Goal: Task Accomplishment & Management: Manage account settings

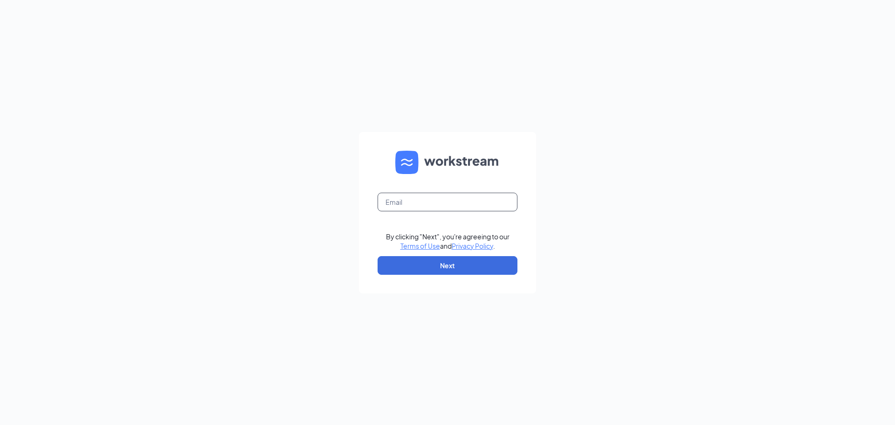
click at [395, 206] on input "text" at bounding box center [448, 202] width 140 height 19
type input "[EMAIL_ADDRESS][DOMAIN_NAME]"
click at [428, 263] on button "Next" at bounding box center [448, 265] width 140 height 19
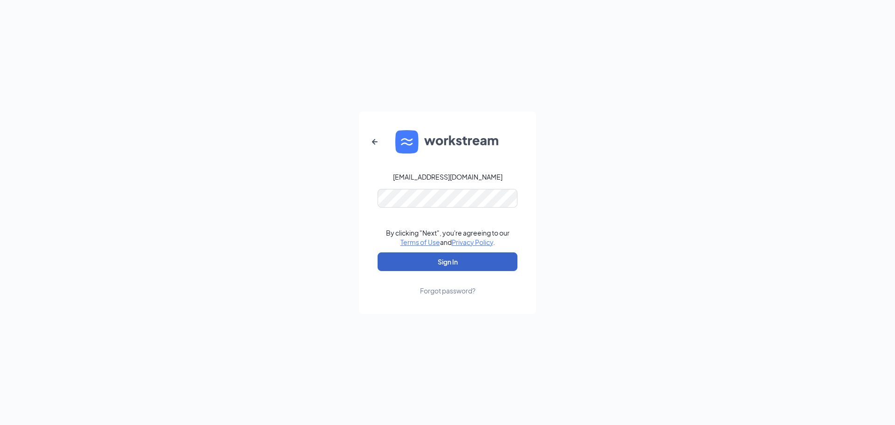
click at [464, 258] on button "Sign In" at bounding box center [448, 261] width 140 height 19
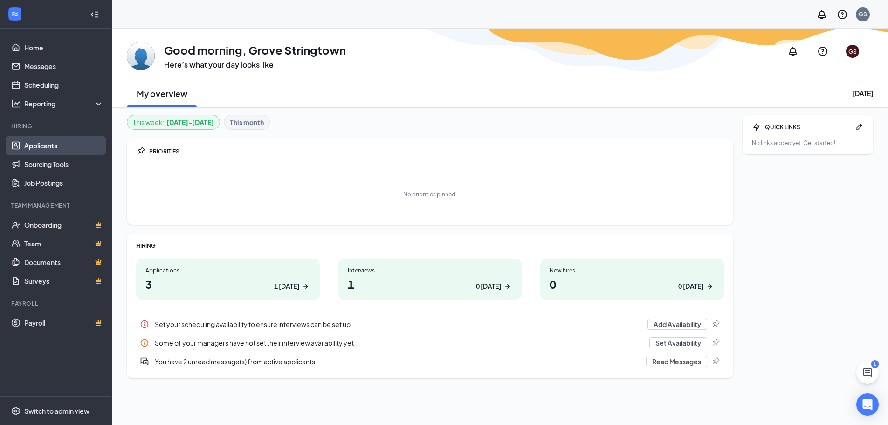
click at [55, 147] on link "Applicants" at bounding box center [64, 145] width 80 height 19
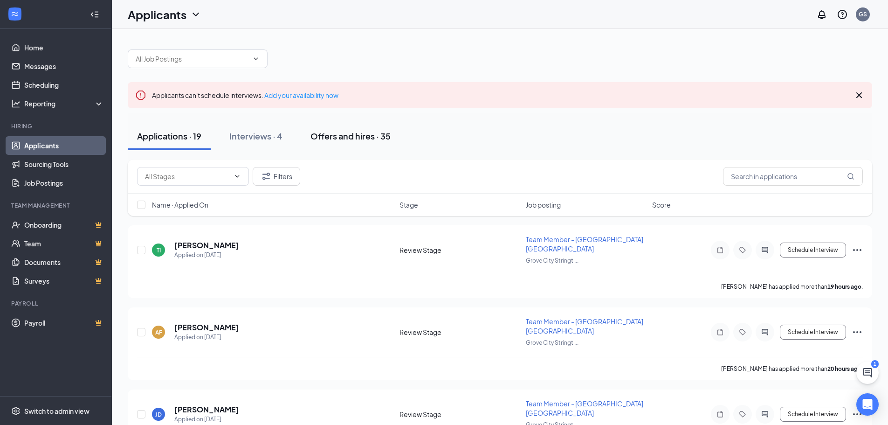
click at [331, 140] on div "Offers and hires · 35" at bounding box center [350, 136] width 80 height 12
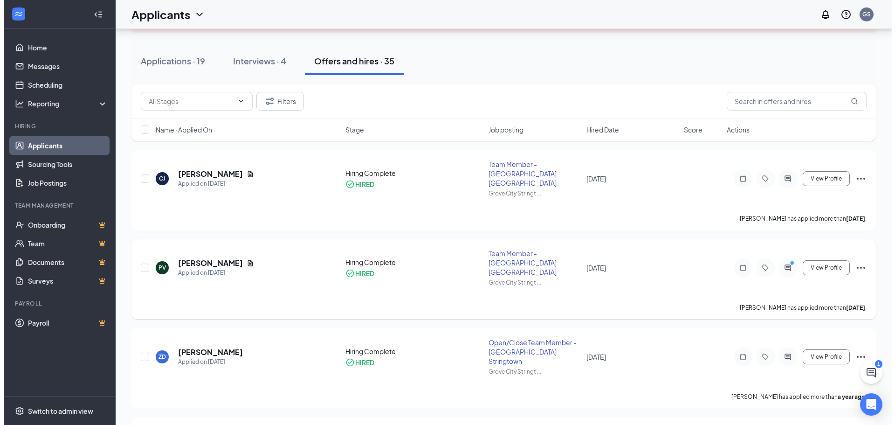
scroll to position [93, 0]
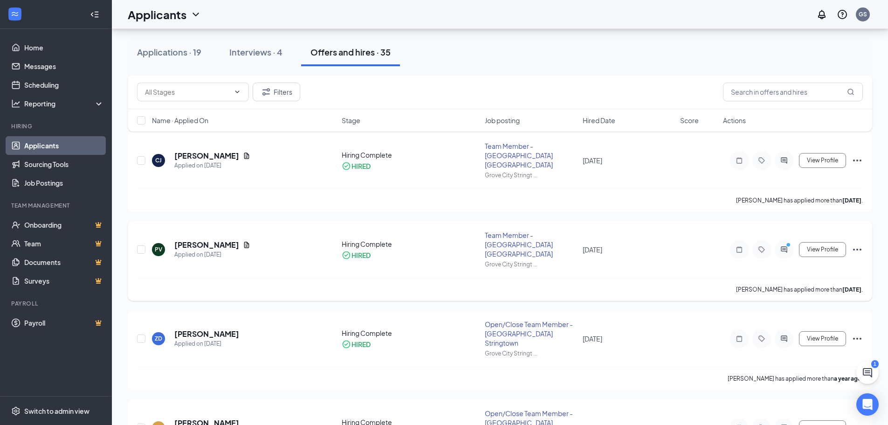
click at [792, 240] on div at bounding box center [784, 249] width 19 height 19
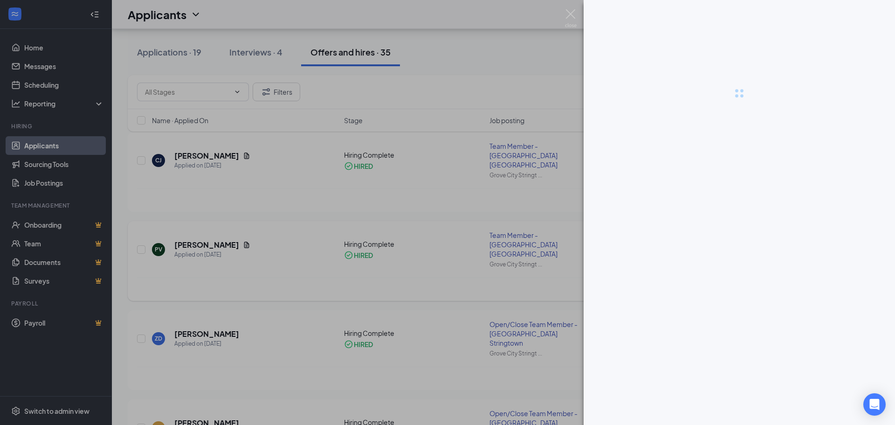
click at [787, 235] on div at bounding box center [447, 212] width 895 height 425
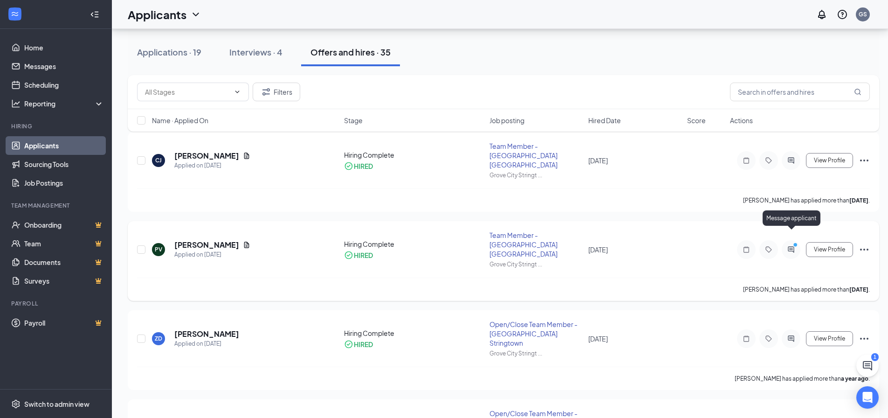
click at [790, 246] on icon "ActiveChat" at bounding box center [790, 249] width 11 height 7
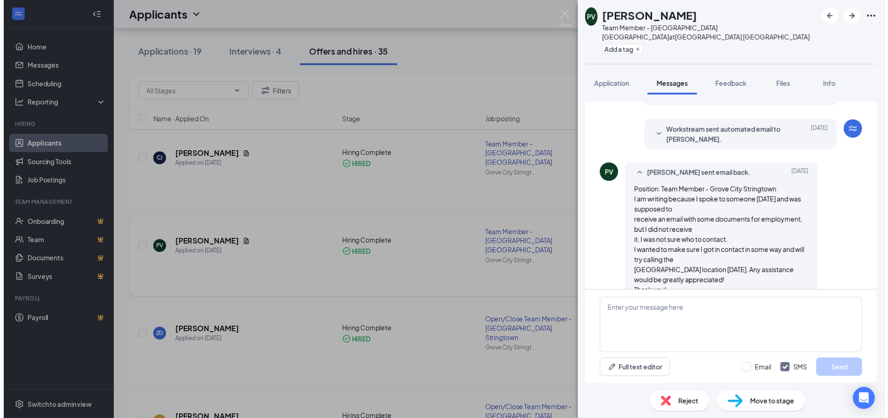
scroll to position [273, 0]
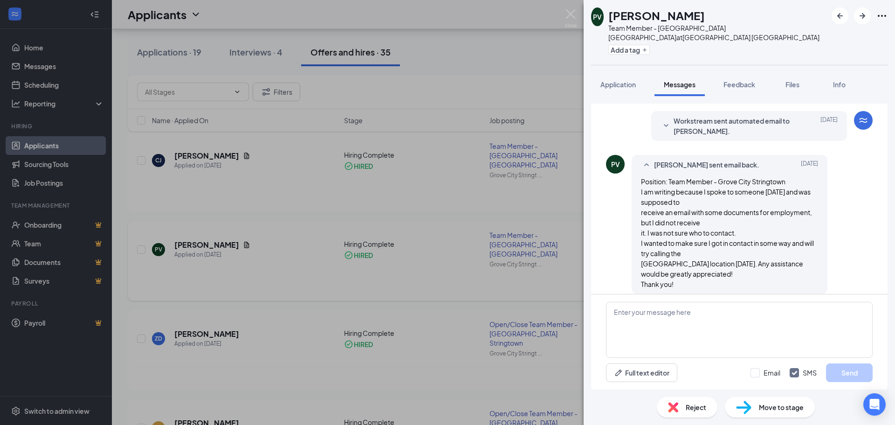
click at [543, 208] on div "PV [PERSON_NAME] Team Member - [GEOGRAPHIC_DATA] Stringtown at [GEOGRAPHIC_DATA…" at bounding box center [447, 212] width 895 height 425
